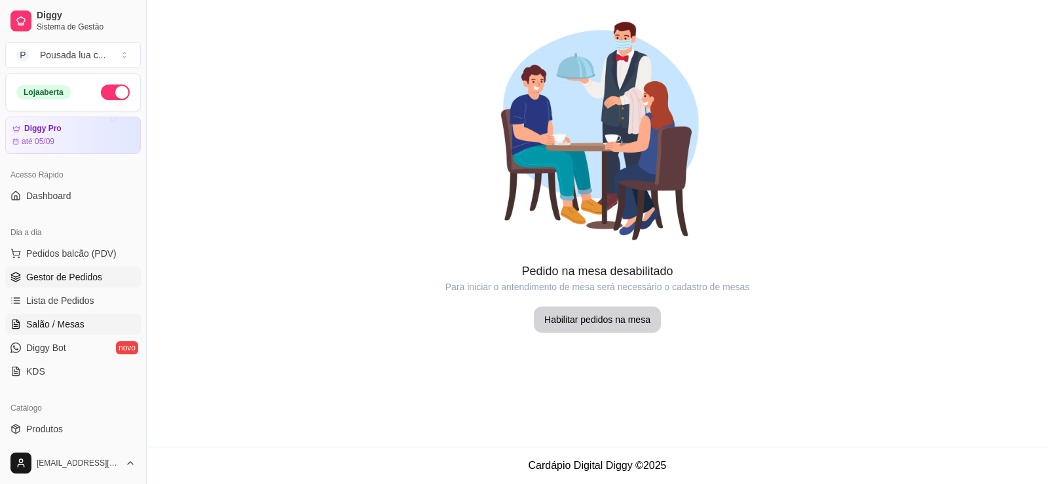
scroll to position [153, 0]
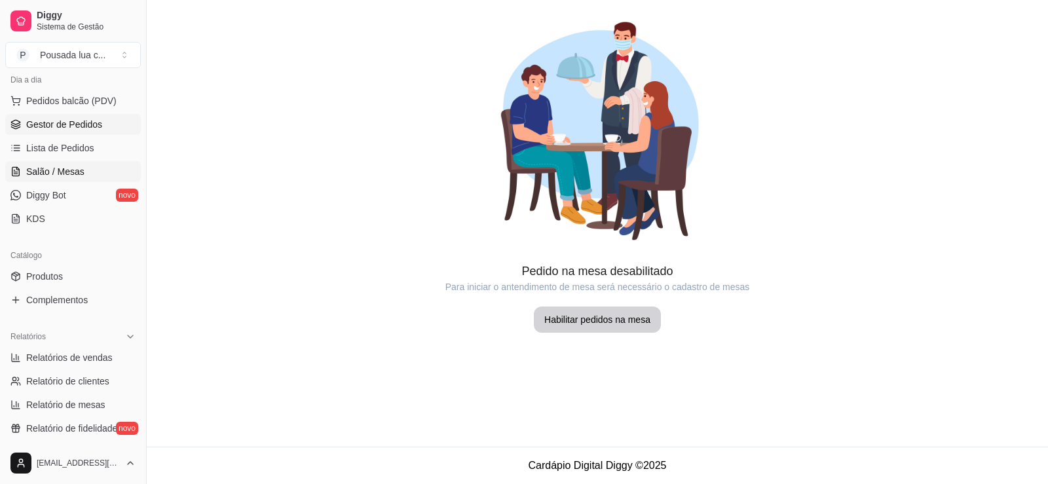
click at [77, 119] on span "Gestor de Pedidos" at bounding box center [64, 124] width 76 height 13
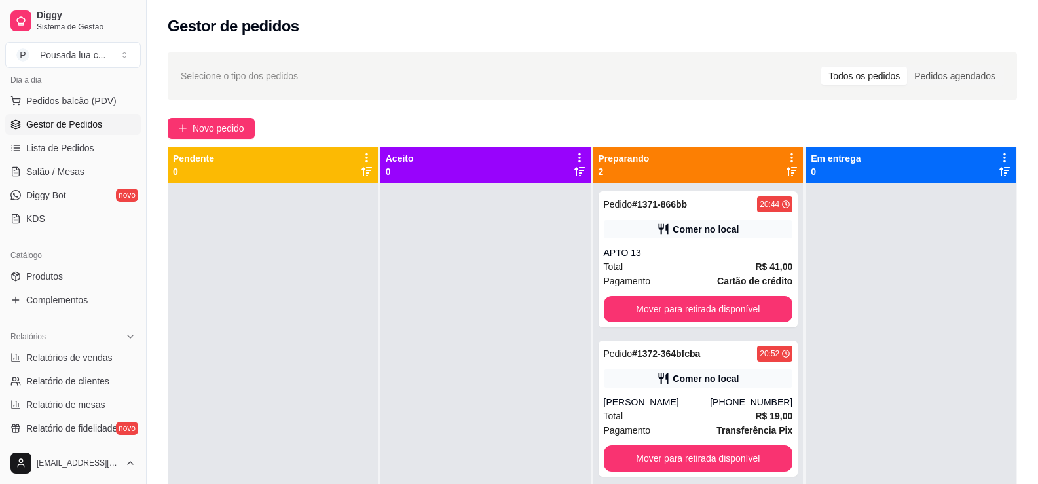
click at [92, 87] on div "Dia a dia" at bounding box center [73, 79] width 136 height 21
click at [92, 98] on span "Pedidos balcão (PDV)" at bounding box center [71, 100] width 90 height 13
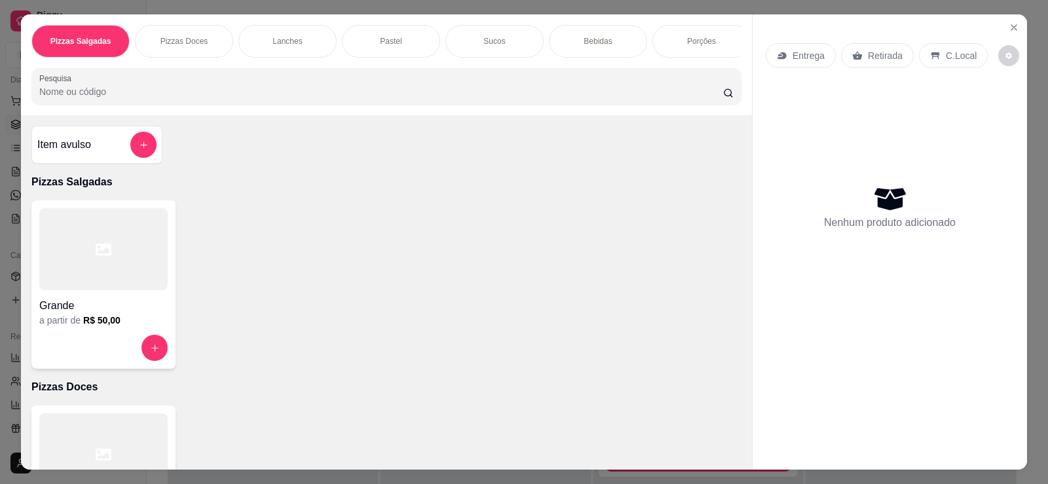
click at [456, 45] on div "Sucos" at bounding box center [494, 41] width 98 height 33
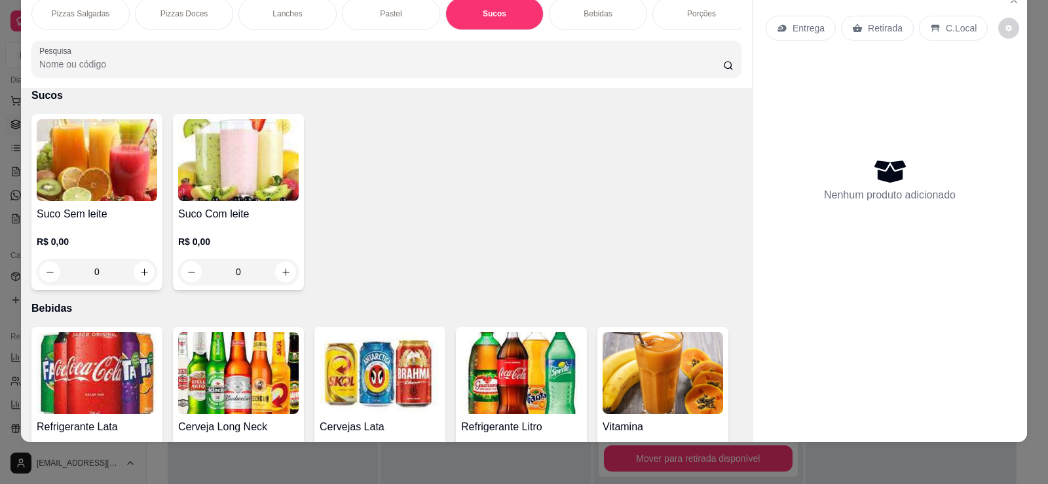
scroll to position [1776, 0]
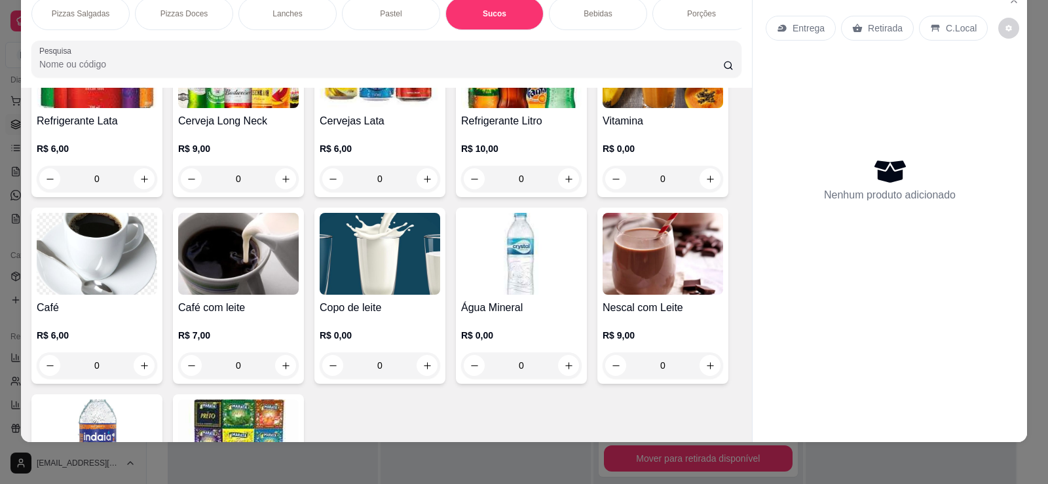
click at [151, 192] on div "0" at bounding box center [97, 179] width 121 height 26
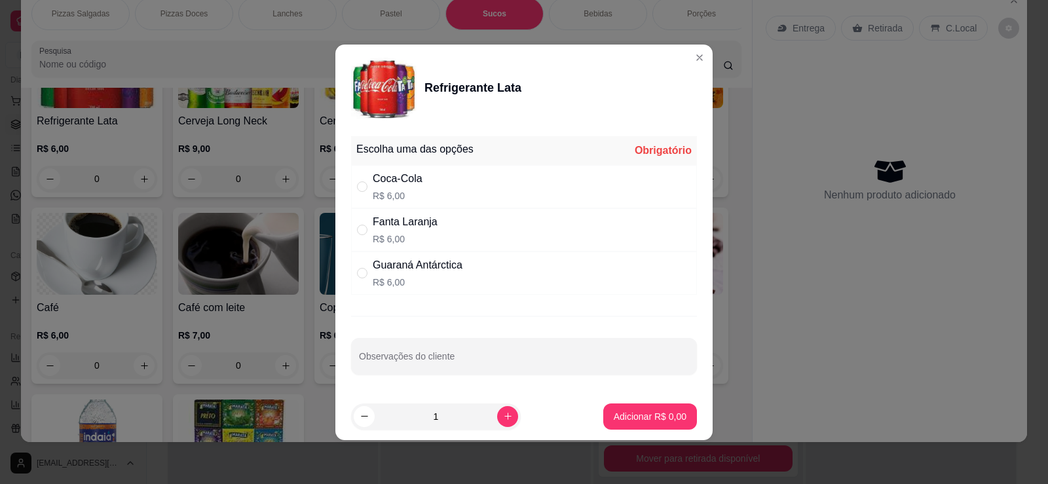
click at [363, 204] on div "Coca-Cola R$ 6,00" at bounding box center [524, 186] width 346 height 43
radio input "true"
click at [640, 430] on footer "1 Adicionar R$ 6,00" at bounding box center [523, 416] width 377 height 47
click at [637, 424] on button "Adicionar R$ 6,00" at bounding box center [650, 416] width 94 height 26
type input "1"
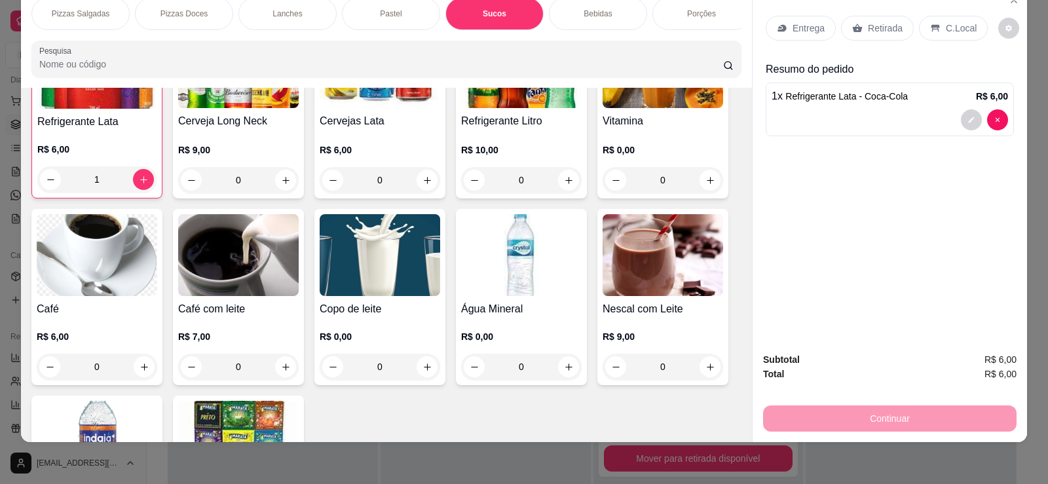
scroll to position [1777, 0]
click at [927, 35] on div "C.Local" at bounding box center [953, 28] width 69 height 25
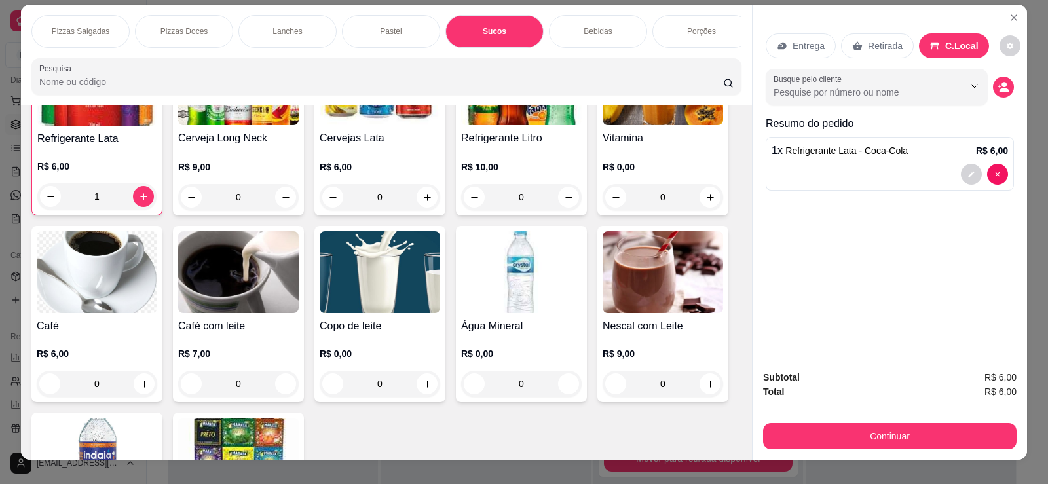
scroll to position [0, 0]
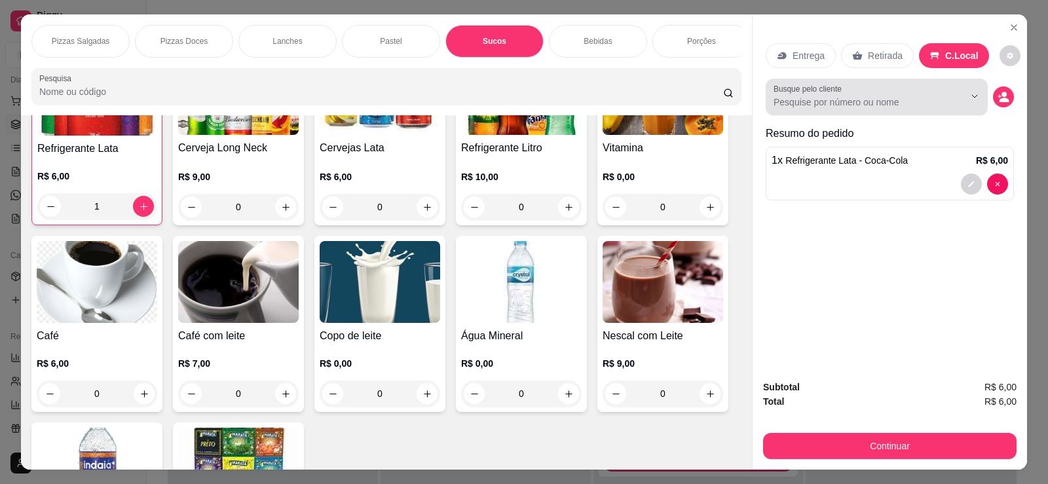
drag, startPoint x: 902, startPoint y: 110, endPoint x: 959, endPoint y: 110, distance: 57.0
click at [912, 110] on div at bounding box center [876, 97] width 206 height 26
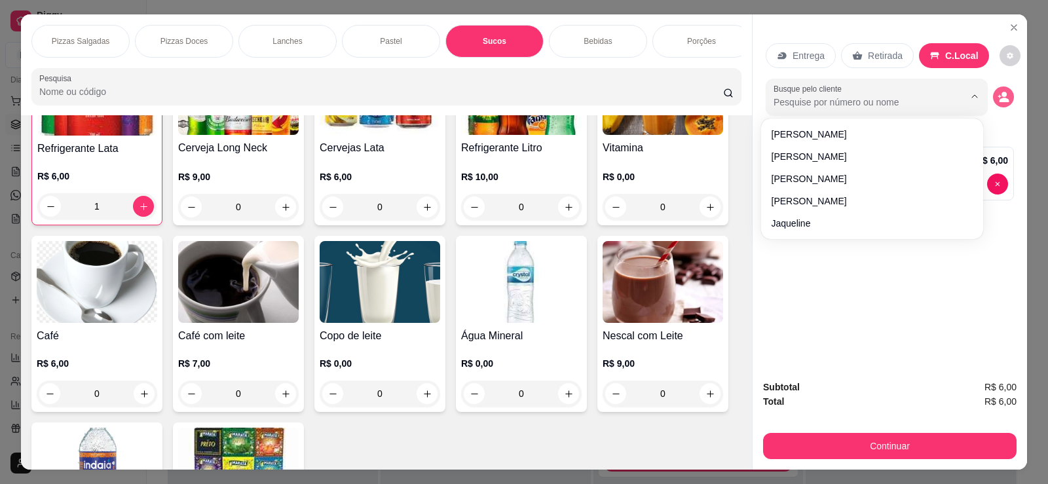
click at [997, 92] on icon "decrease-product-quantity" at bounding box center [1003, 97] width 12 height 12
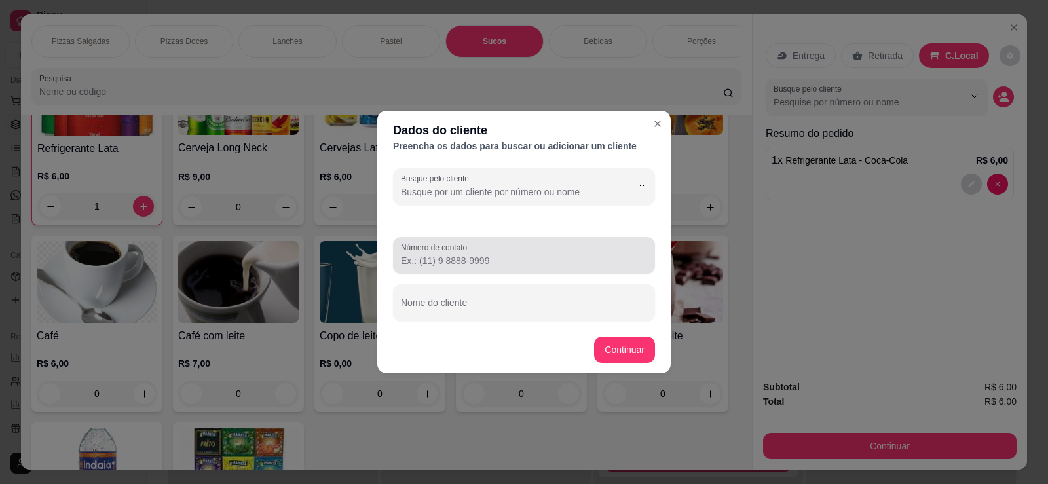
click at [574, 250] on div at bounding box center [524, 255] width 246 height 26
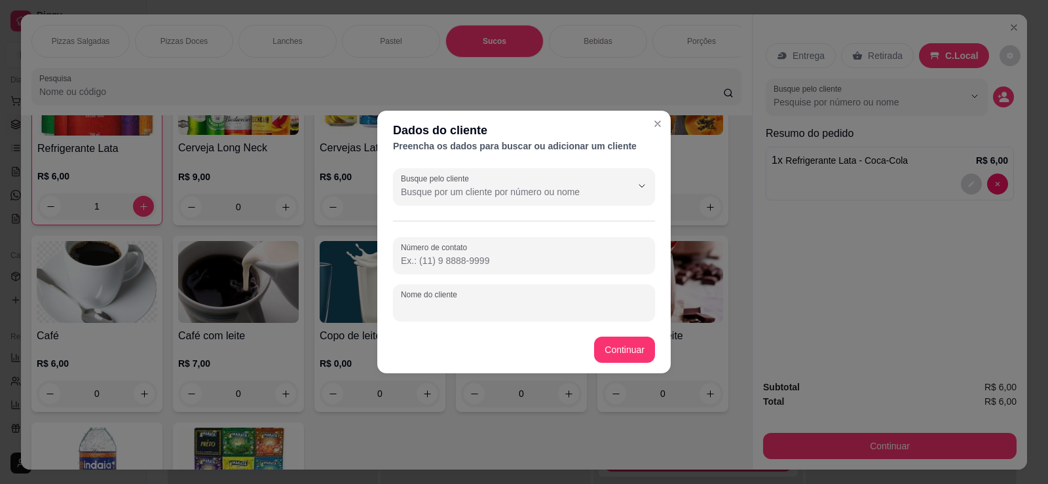
click at [507, 314] on input "Nome do cliente" at bounding box center [524, 307] width 246 height 13
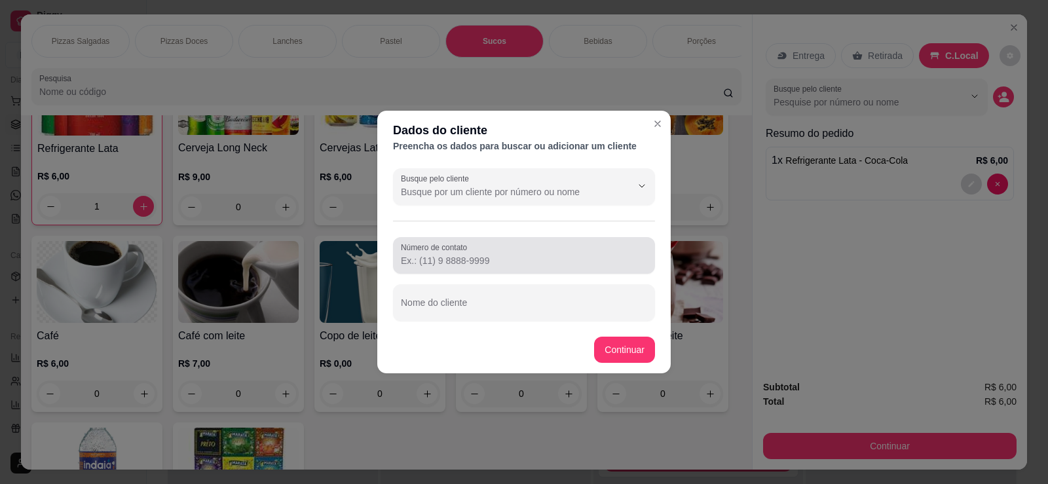
click at [511, 269] on div "Número de contato" at bounding box center [524, 255] width 262 height 37
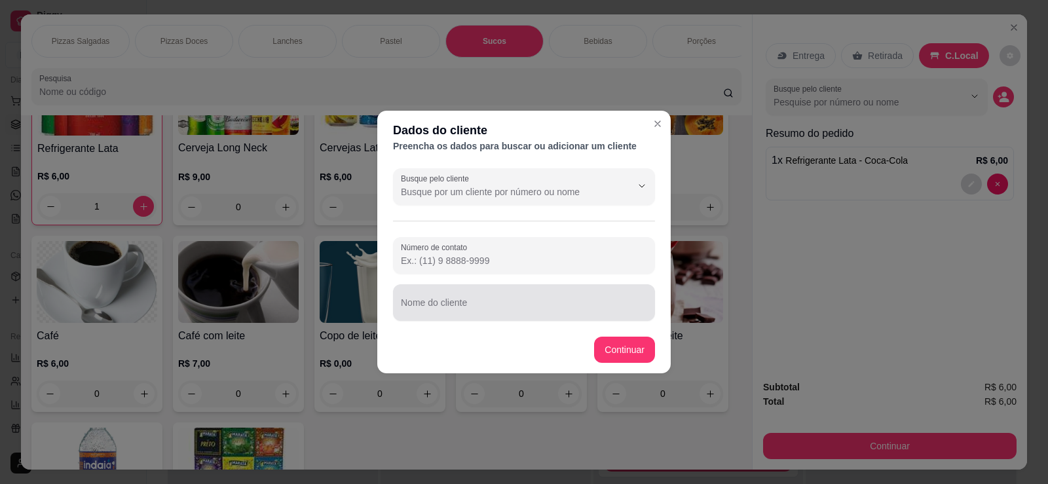
click at [522, 301] on div at bounding box center [524, 302] width 246 height 26
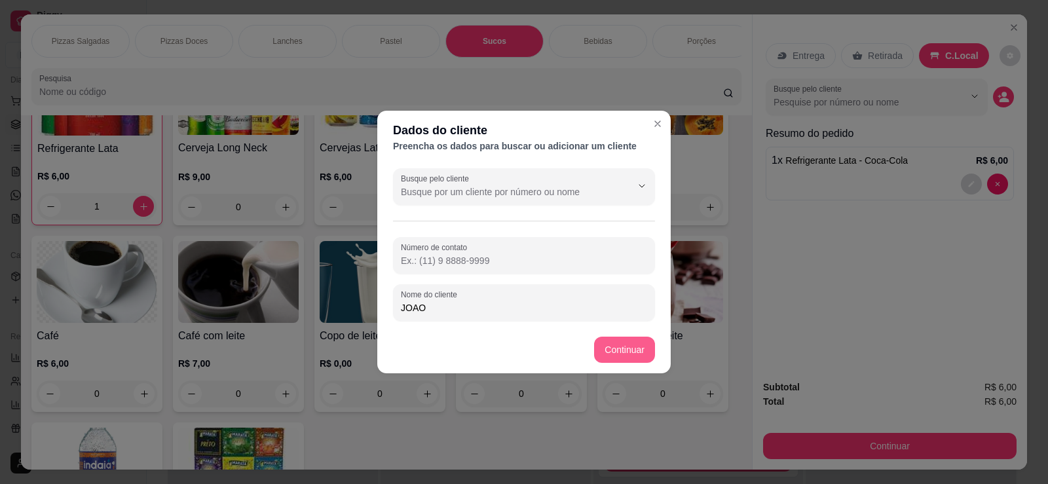
type input "JOAO"
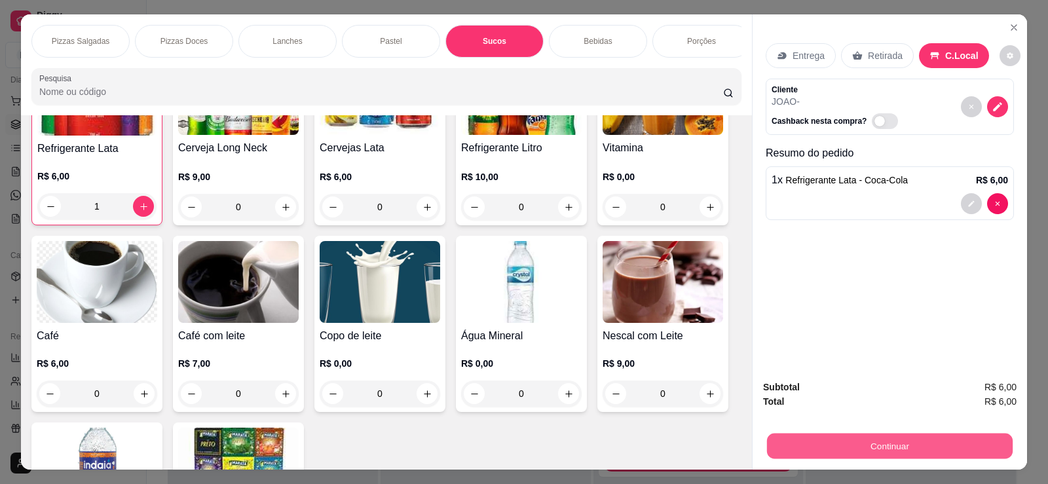
click at [870, 443] on button "Continuar" at bounding box center [890, 446] width 246 height 26
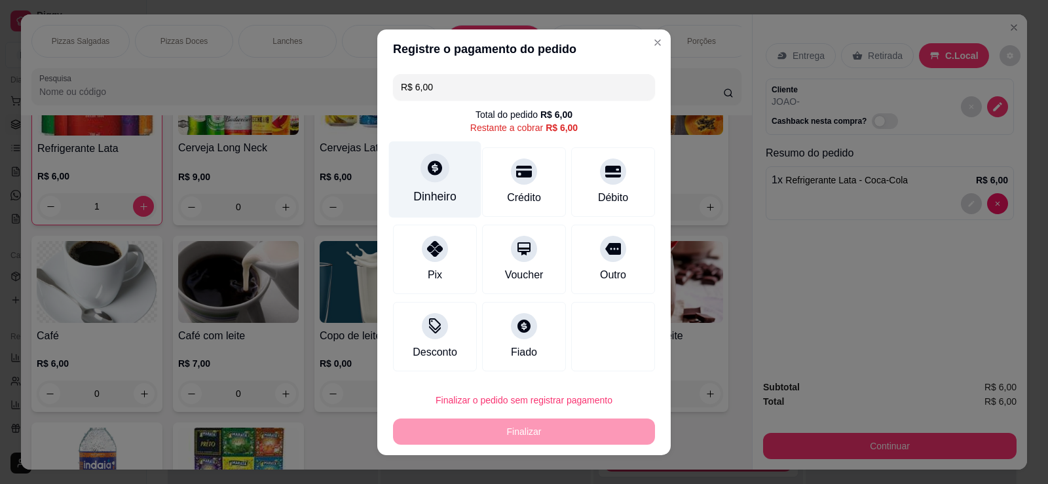
click at [413, 178] on div "Dinheiro" at bounding box center [435, 179] width 92 height 77
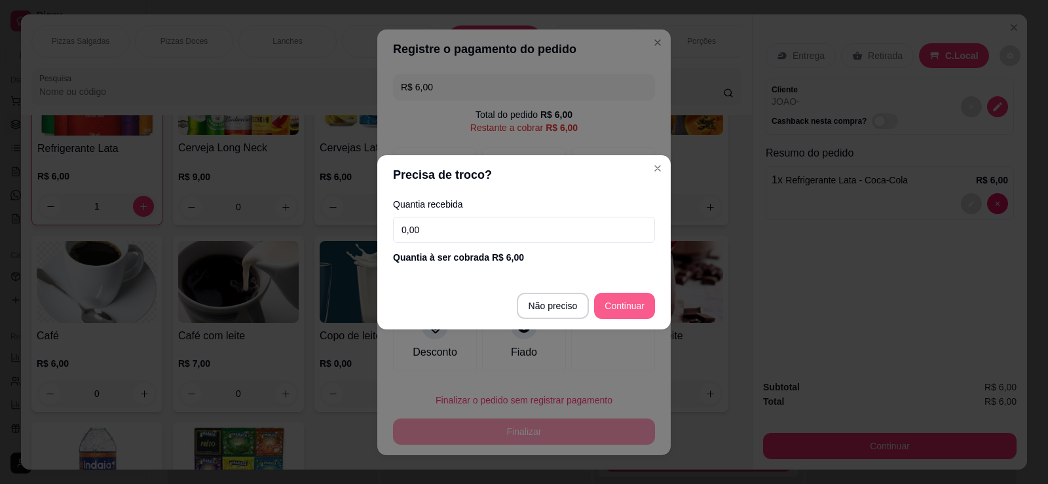
type input "R$ 0,00"
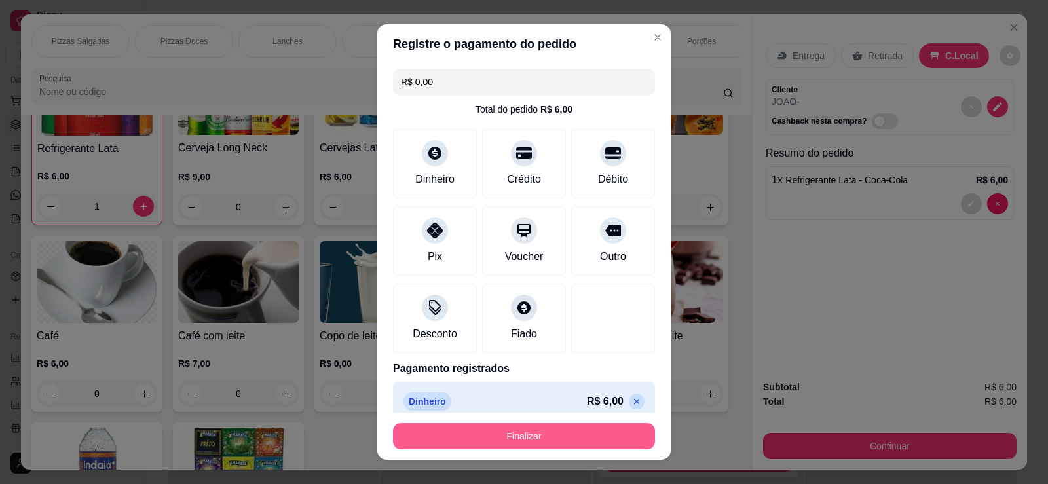
scroll to position [18, 0]
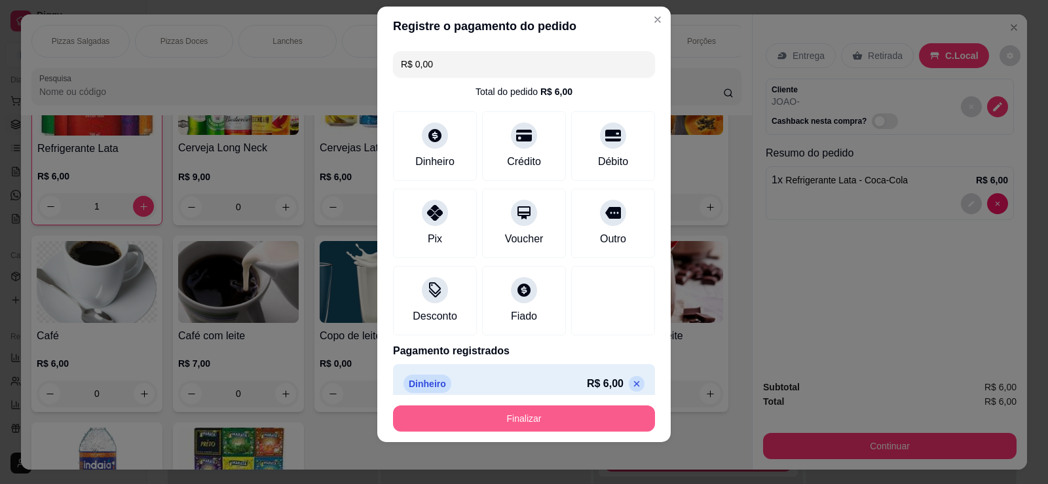
click at [517, 405] on button "Finalizar" at bounding box center [524, 418] width 262 height 26
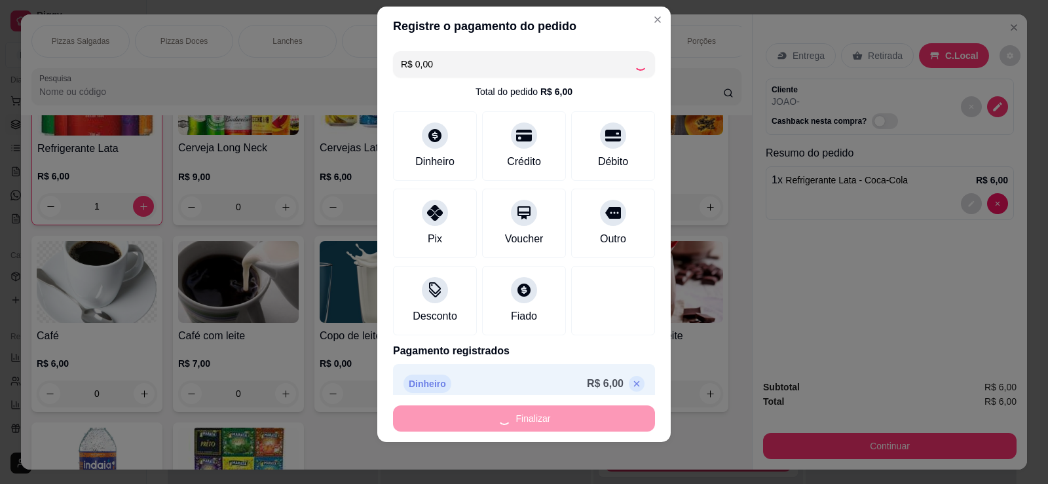
type input "0"
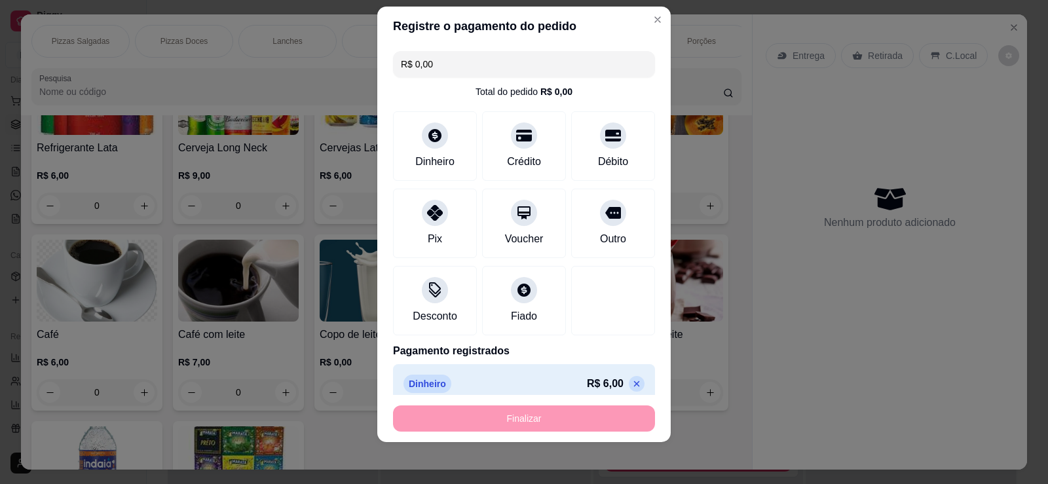
type input "-R$ 6,00"
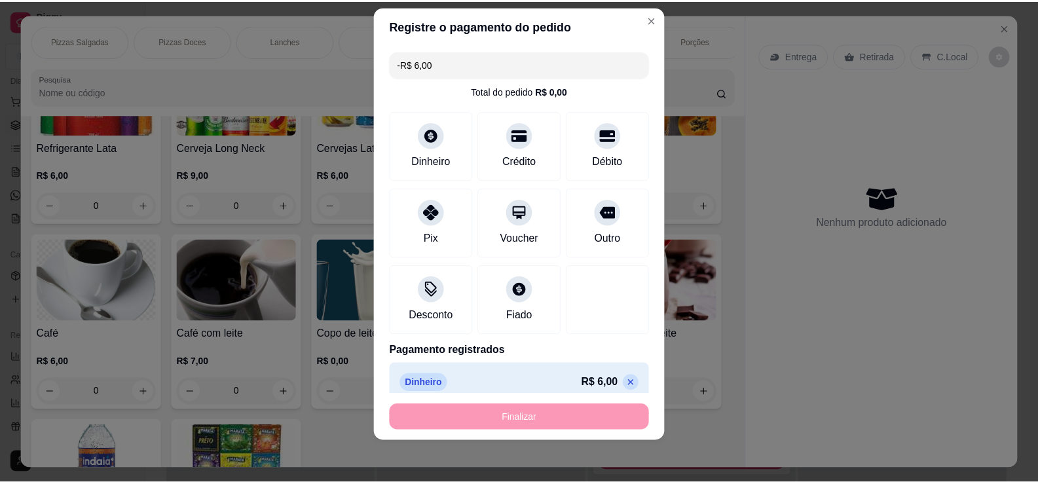
scroll to position [1776, 0]
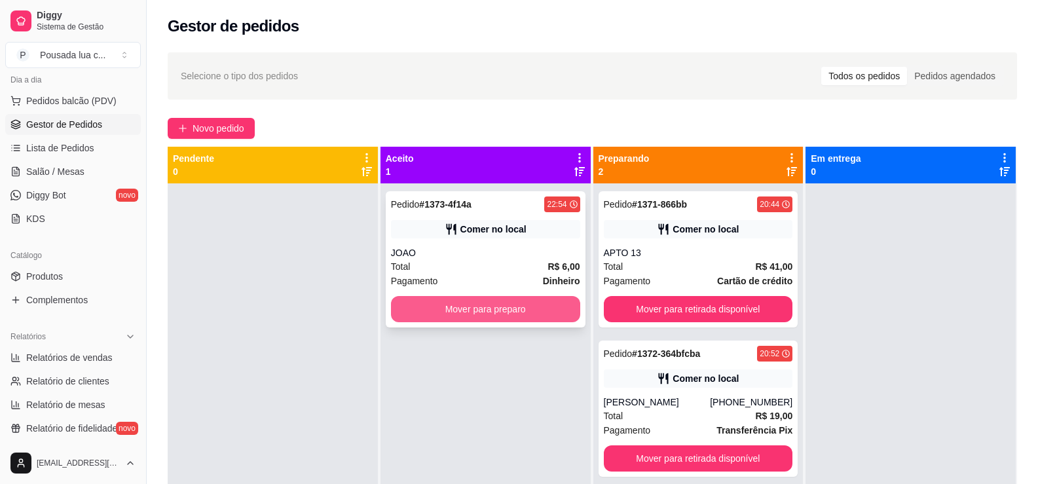
click at [510, 297] on button "Mover para preparo" at bounding box center [485, 309] width 189 height 26
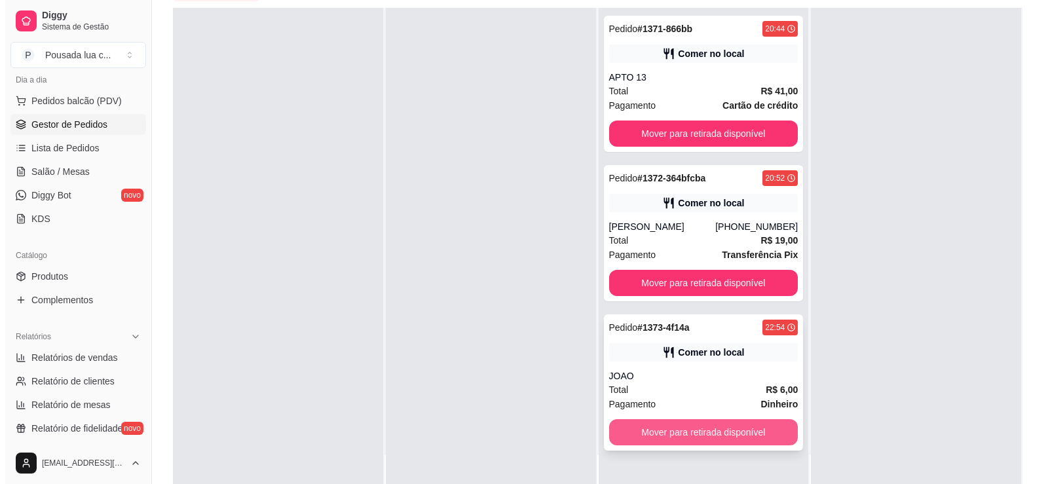
scroll to position [200, 0]
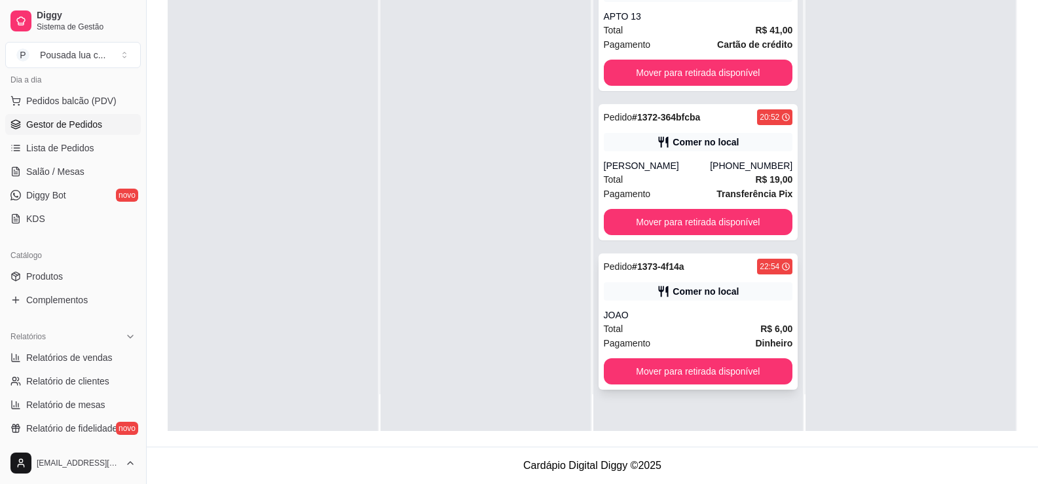
click at [673, 284] on div "Comer no local" at bounding box center [698, 291] width 189 height 18
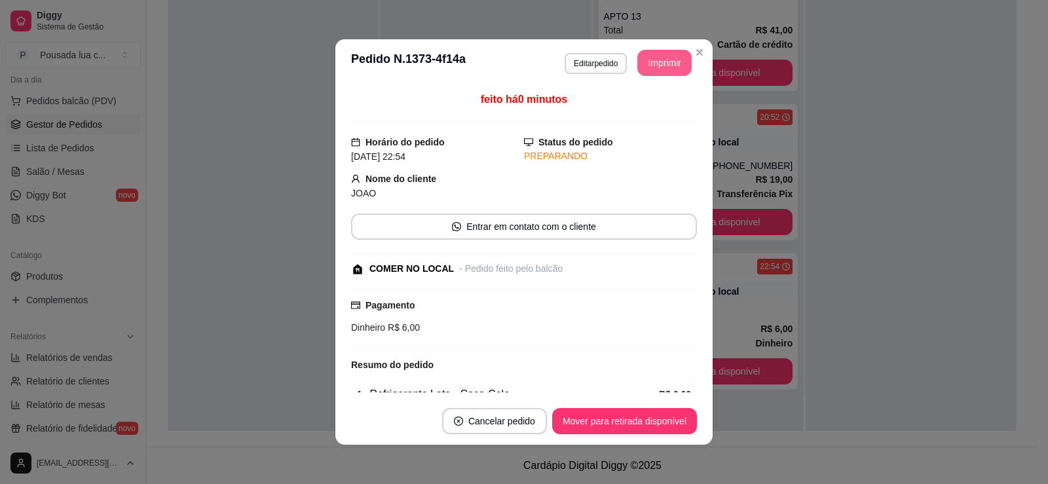
click at [663, 69] on button "Imprimir" at bounding box center [664, 63] width 54 height 26
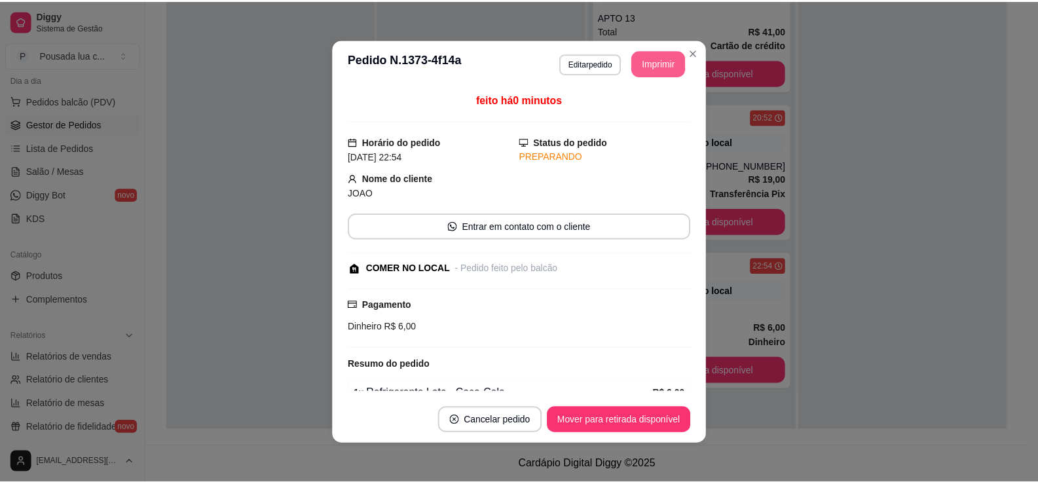
scroll to position [0, 0]
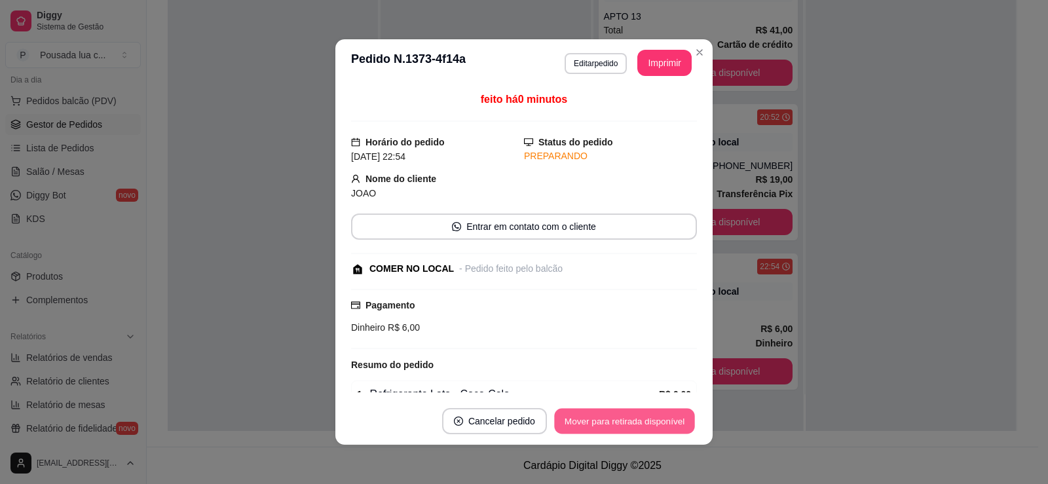
click at [663, 421] on button "Mover para retirada disponível" at bounding box center [624, 422] width 140 height 26
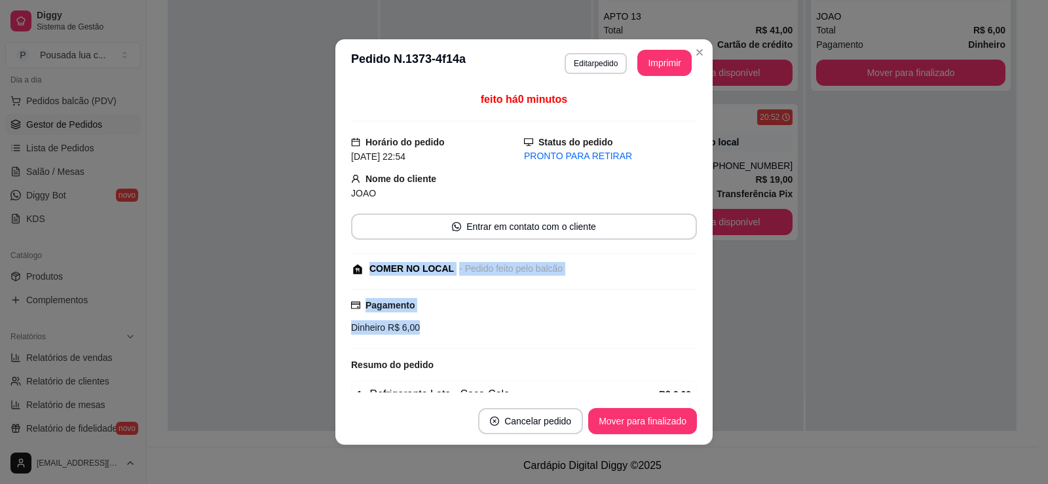
drag, startPoint x: 360, startPoint y: 268, endPoint x: 429, endPoint y: 336, distance: 97.3
click at [429, 336] on div "feito há 0 minutos Horário do pedido [DATE] 22:54 Status do pedido PRONTO PARA …" at bounding box center [524, 242] width 346 height 301
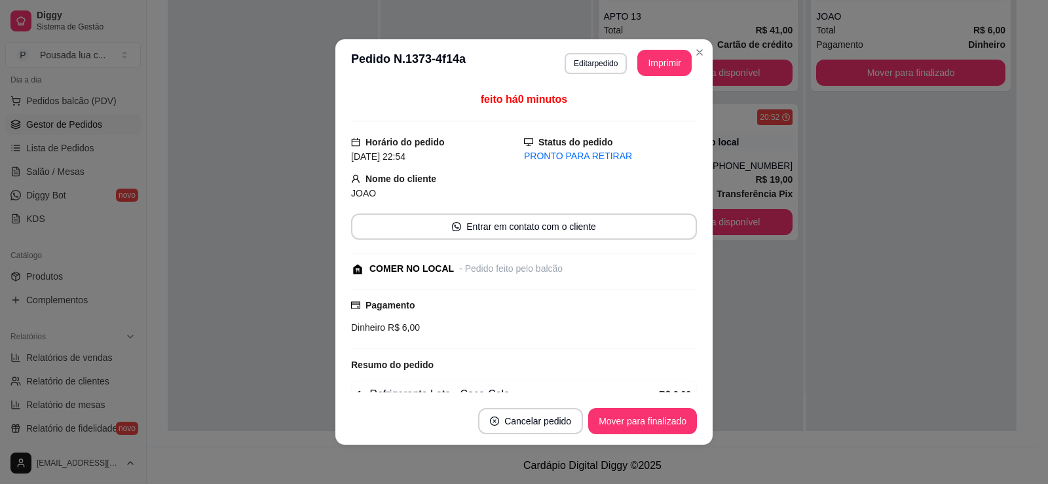
click at [574, 368] on div "Resumo do pedido" at bounding box center [524, 365] width 346 height 16
click at [627, 418] on button "Mover para finalizado" at bounding box center [642, 422] width 105 height 26
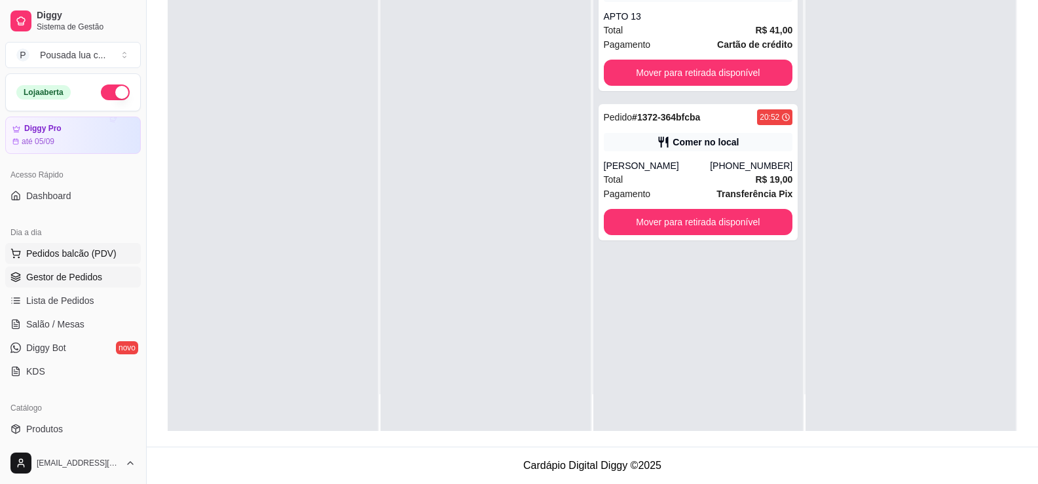
click at [77, 255] on span "Pedidos balcão (PDV)" at bounding box center [71, 253] width 90 height 13
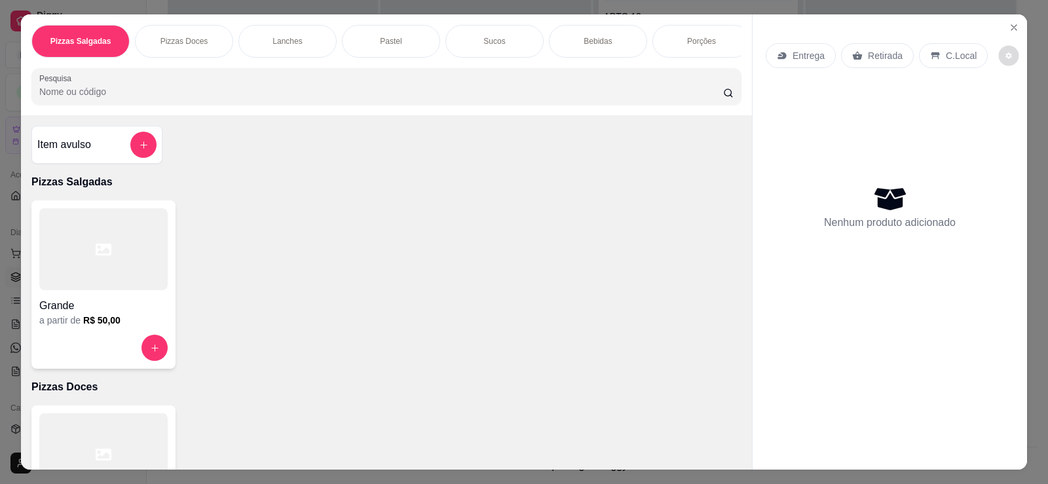
click at [999, 60] on button "decrease-product-quantity" at bounding box center [1009, 56] width 20 height 20
click at [1011, 26] on icon "Close" at bounding box center [1013, 27] width 5 height 5
click at [1011, 25] on icon "Close" at bounding box center [1014, 27] width 10 height 10
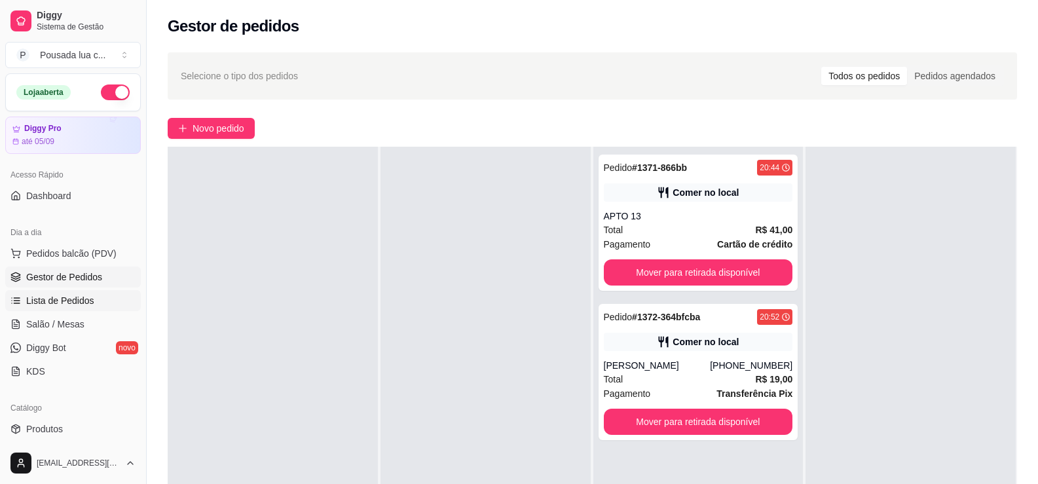
click at [48, 307] on link "Lista de Pedidos" at bounding box center [73, 300] width 136 height 21
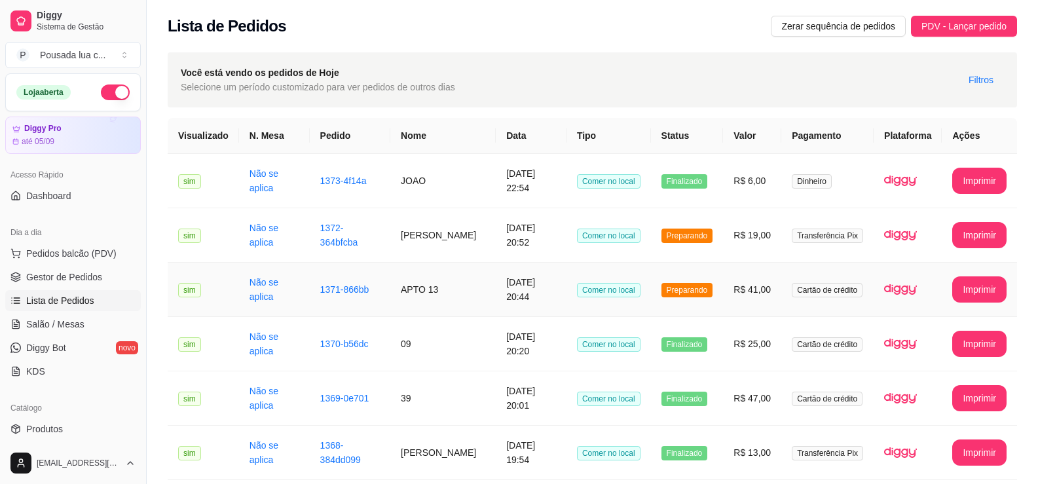
click at [560, 293] on td "[DATE] 20:44" at bounding box center [531, 290] width 71 height 54
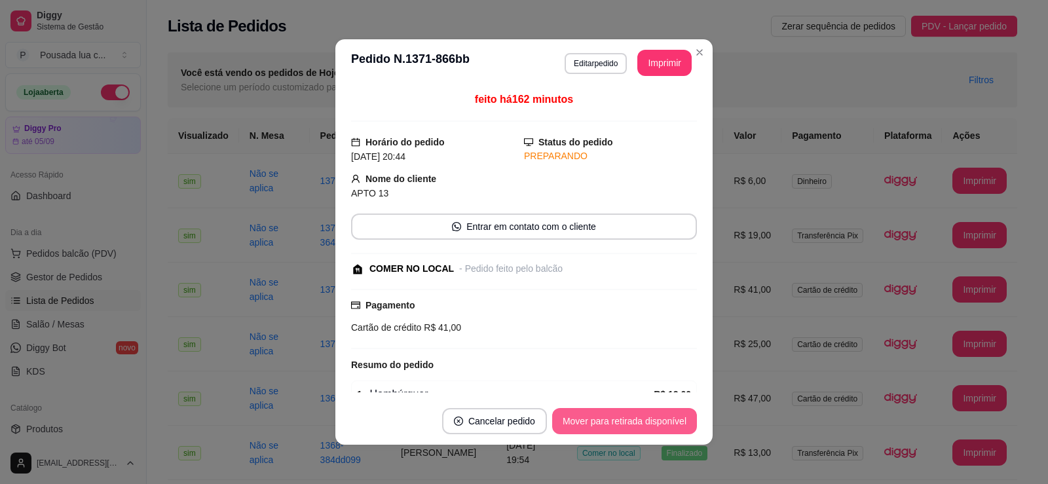
click at [603, 421] on button "Mover para retirada disponível" at bounding box center [624, 421] width 145 height 26
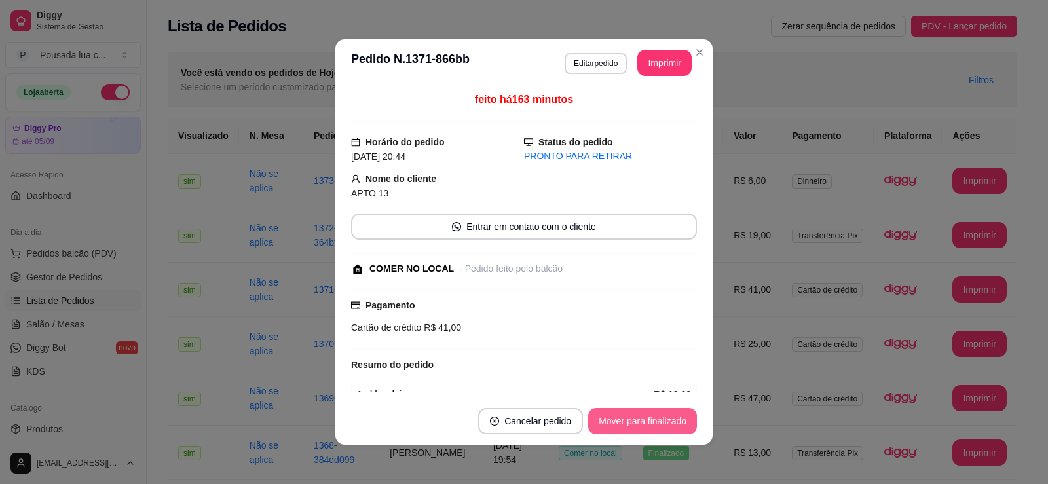
click at [612, 420] on button "Mover para finalizado" at bounding box center [642, 421] width 109 height 26
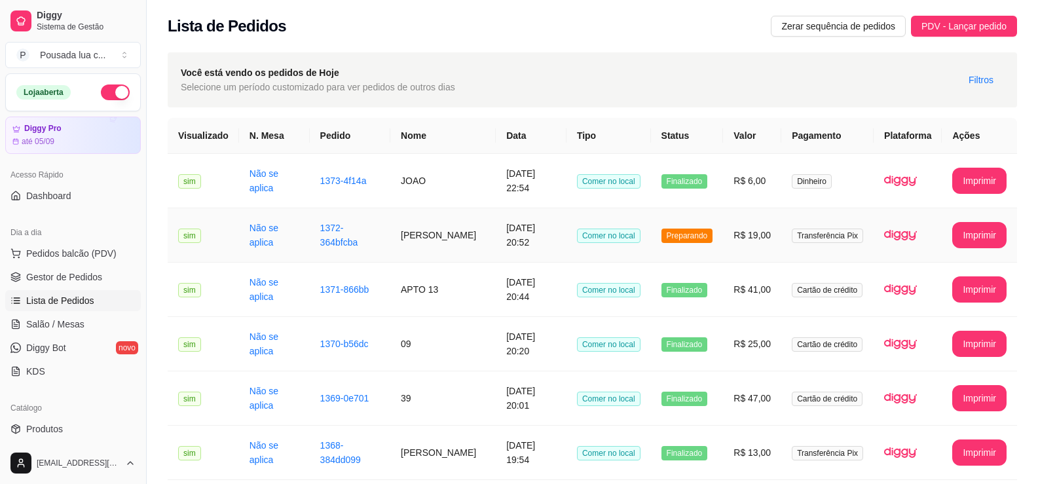
click at [656, 225] on td "Preparando" at bounding box center [687, 235] width 73 height 54
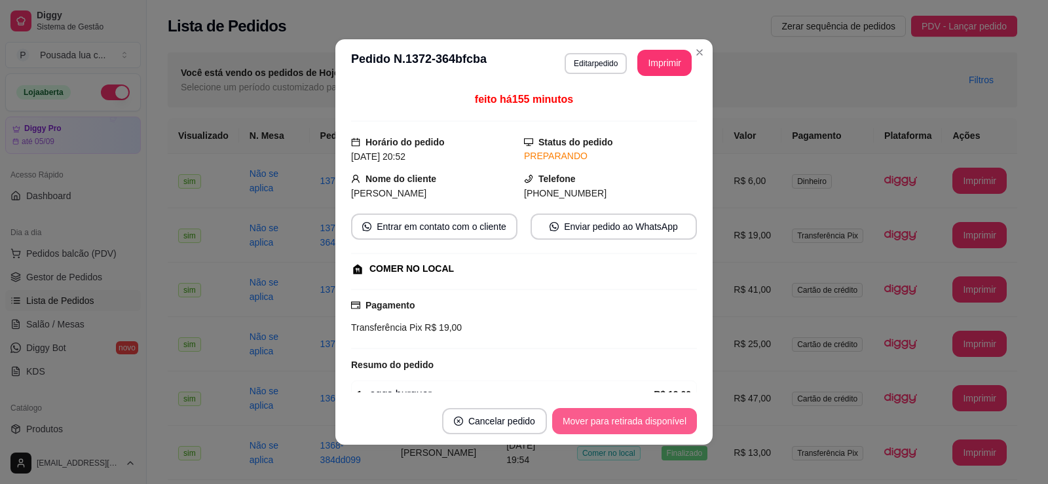
click at [608, 418] on button "Mover para retirada disponível" at bounding box center [624, 421] width 145 height 26
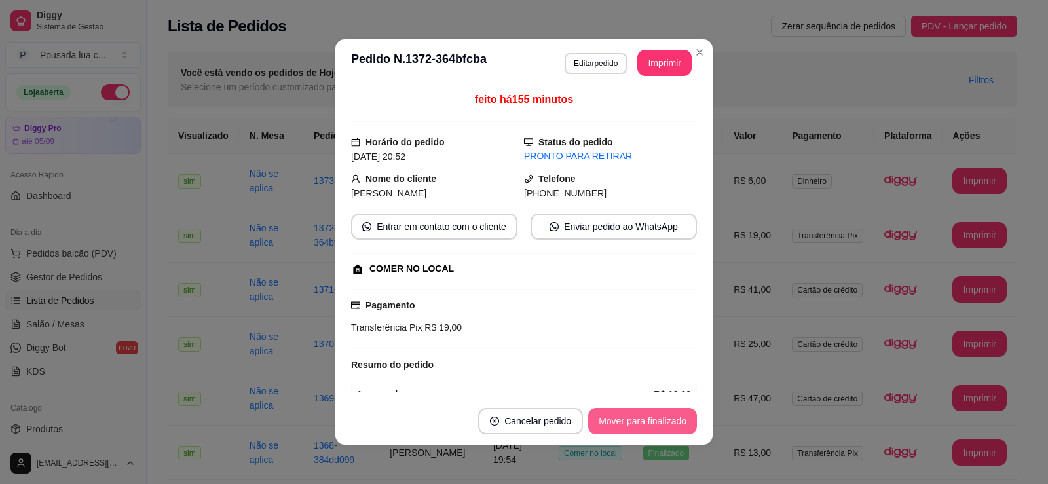
click at [614, 418] on button "Mover para finalizado" at bounding box center [642, 421] width 109 height 26
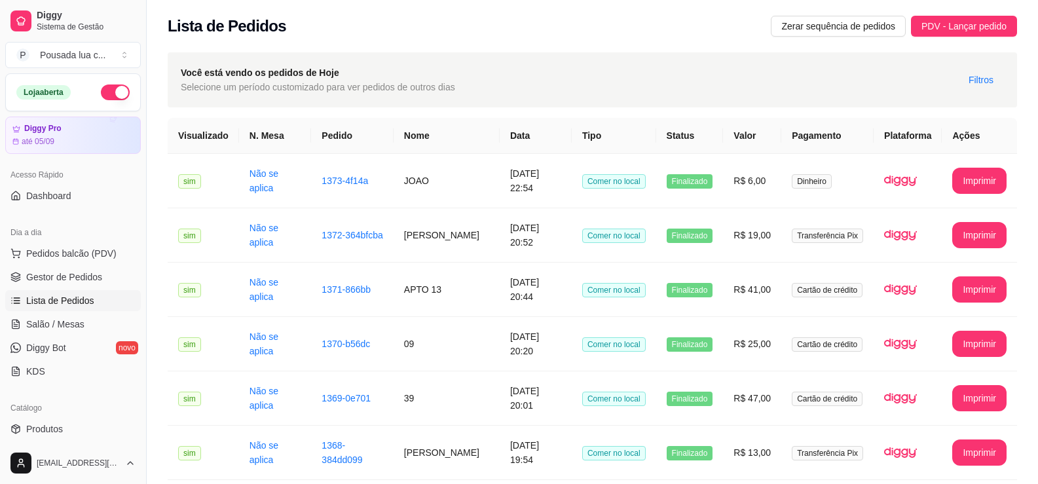
scroll to position [153, 0]
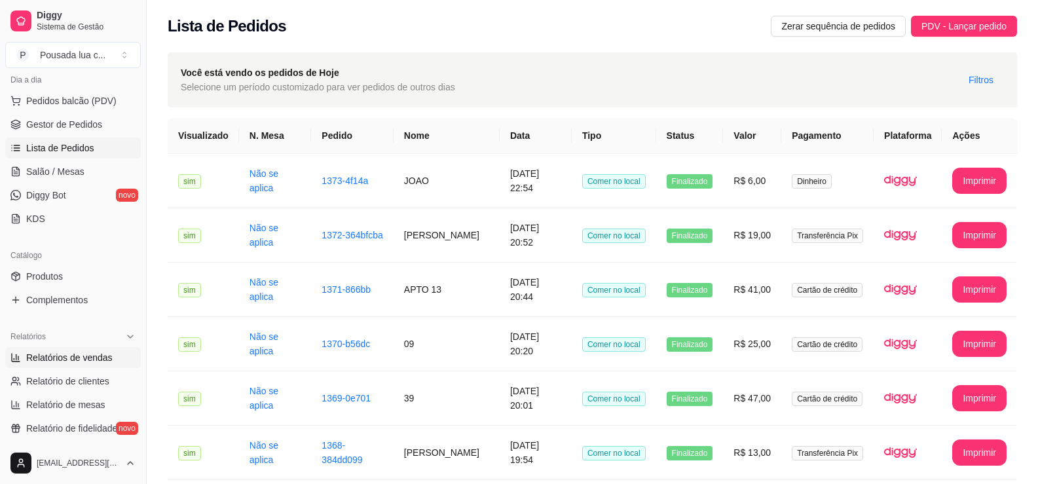
click at [90, 360] on span "Relatórios de vendas" at bounding box center [69, 357] width 86 height 13
select select "ALL"
select select "0"
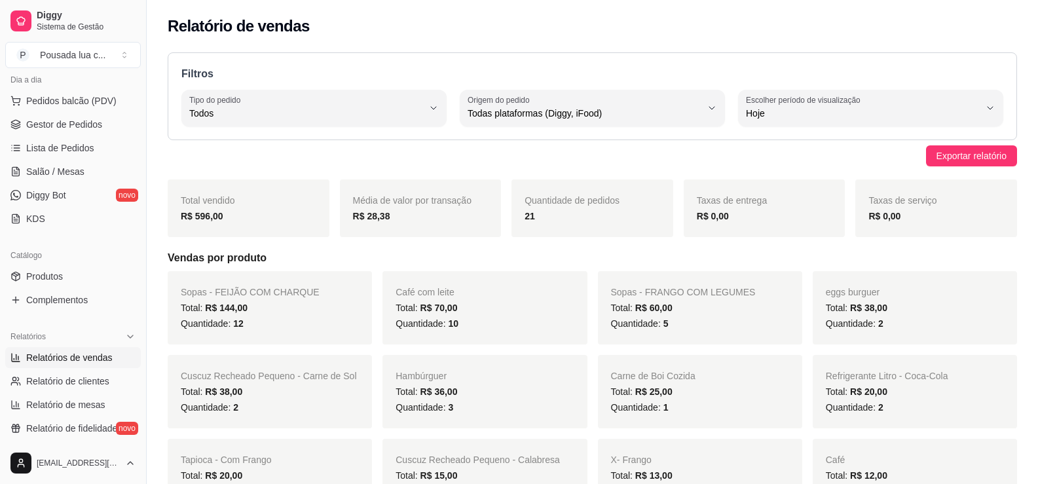
click at [96, 136] on ul "Pedidos balcão (PDV) Gestor de Pedidos Lista de Pedidos Salão / Mesas Diggy Bot…" at bounding box center [73, 159] width 136 height 139
click at [100, 143] on link "Lista de Pedidos" at bounding box center [73, 148] width 136 height 21
